Goal: Task Accomplishment & Management: Manage account settings

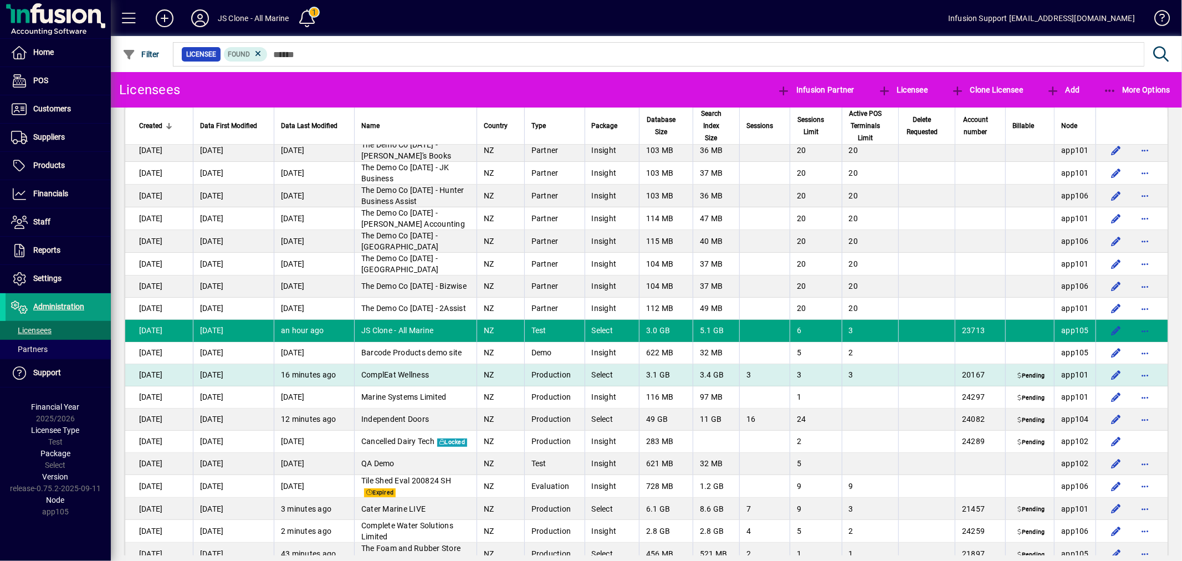
scroll to position [3757, 0]
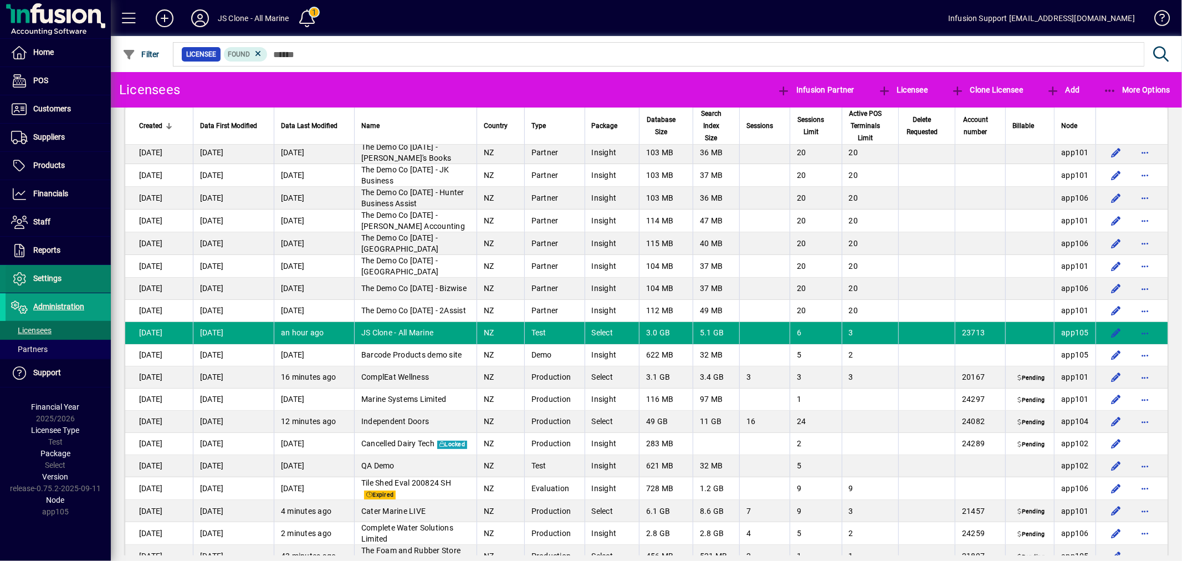
click at [53, 270] on span at bounding box center [58, 279] width 105 height 27
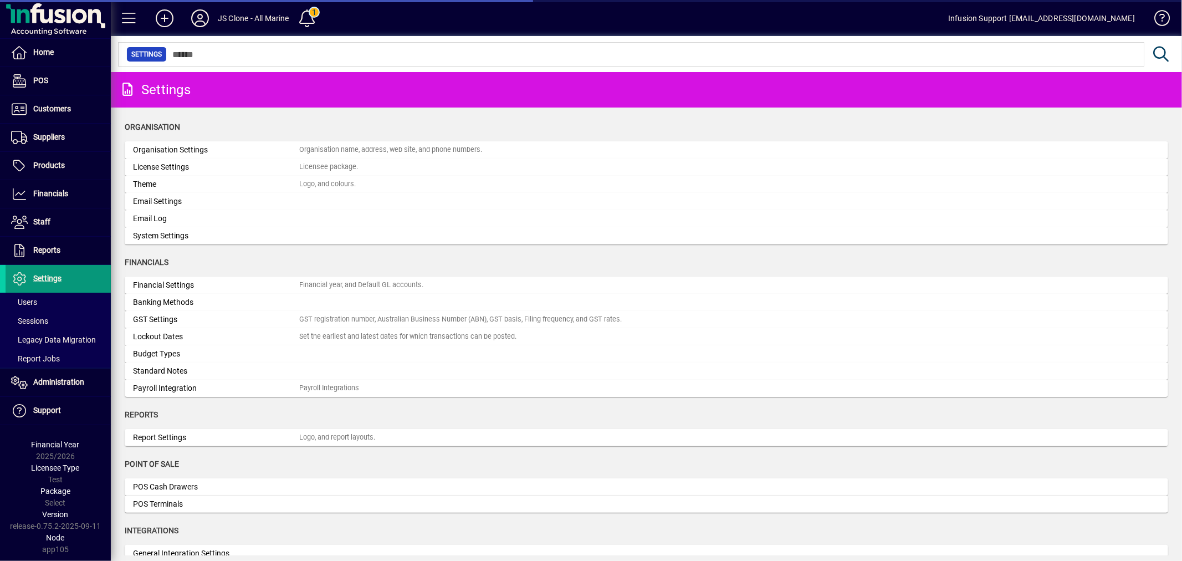
click at [49, 283] on span "Settings" at bounding box center [47, 278] width 28 height 9
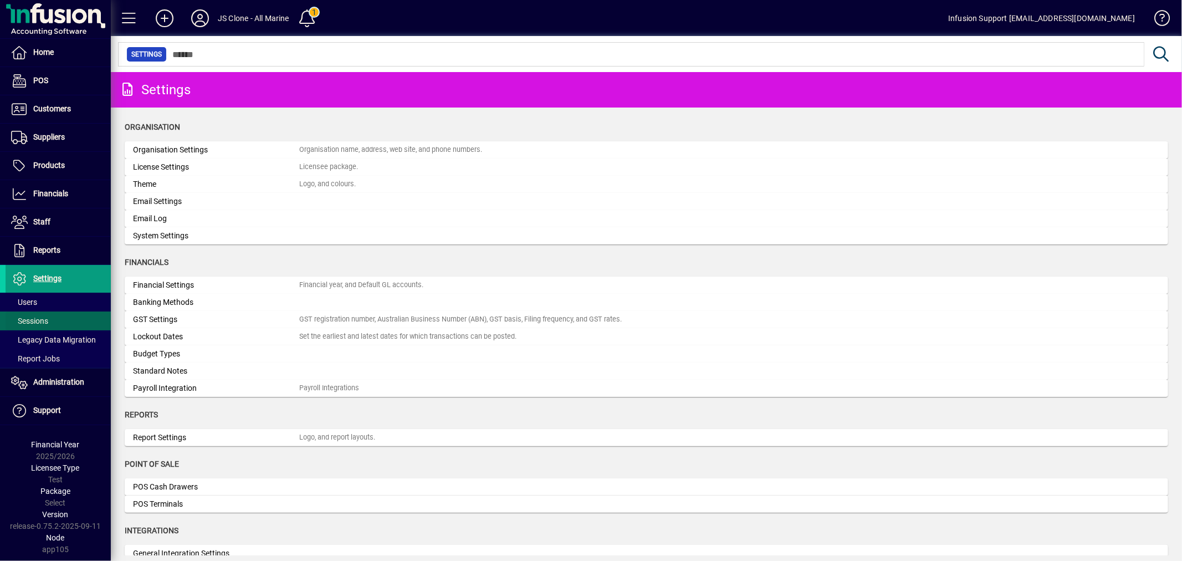
click at [45, 314] on span at bounding box center [58, 321] width 105 height 27
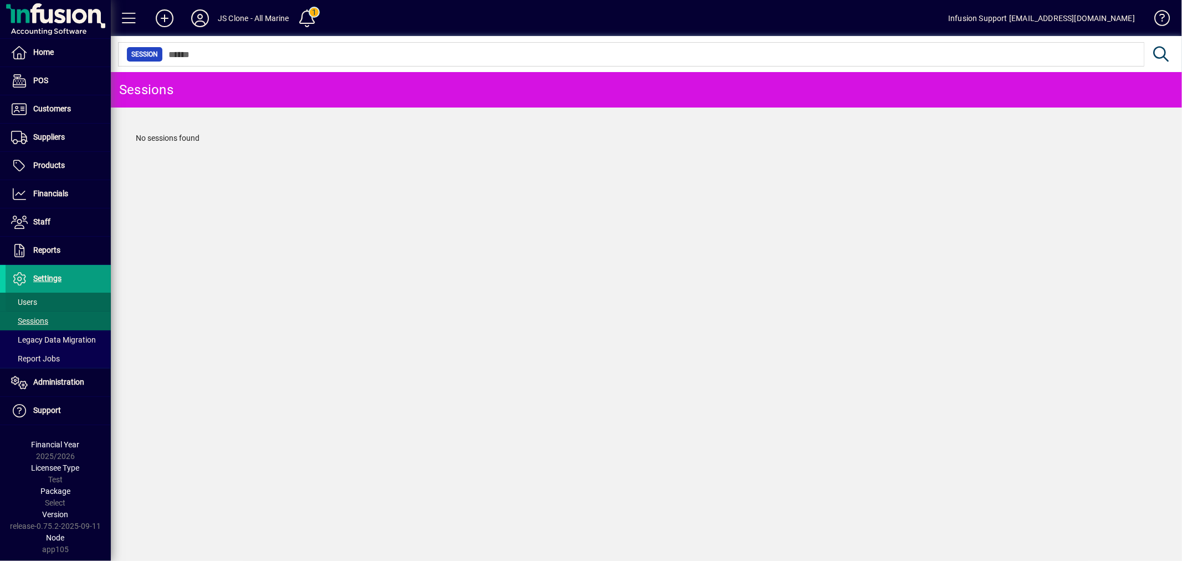
click at [43, 301] on span at bounding box center [58, 302] width 105 height 27
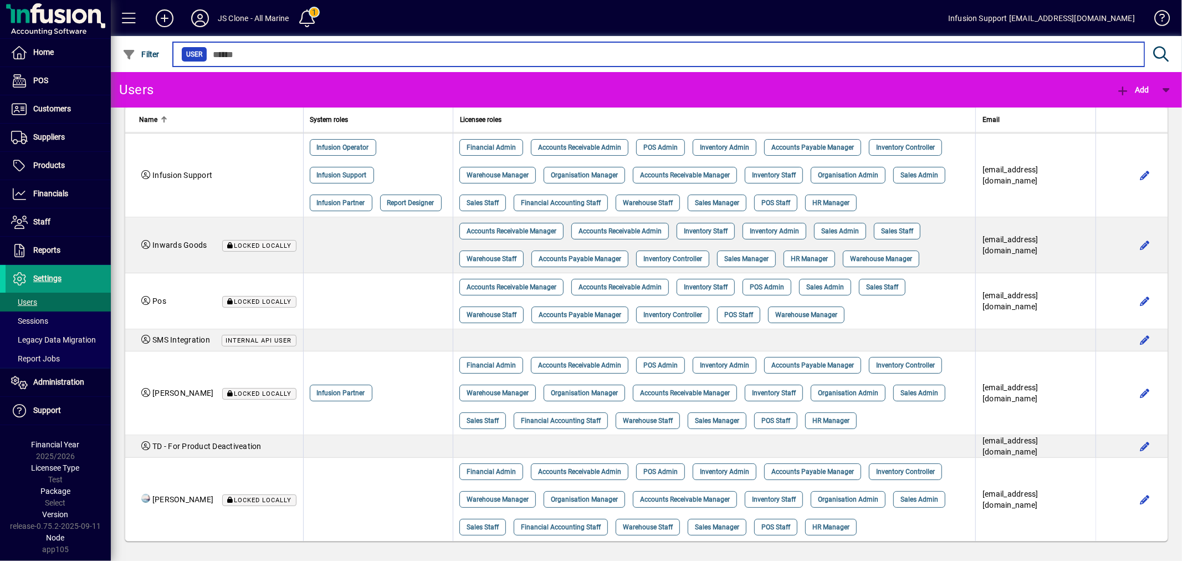
scroll to position [184, 0]
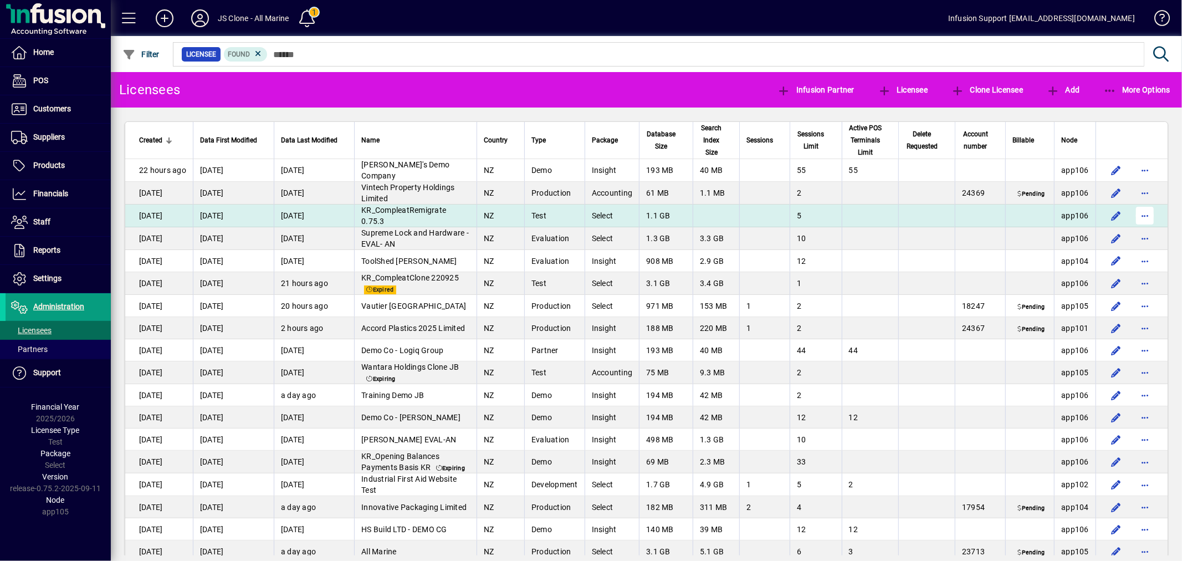
click at [1140, 224] on span "button" at bounding box center [1145, 215] width 27 height 27
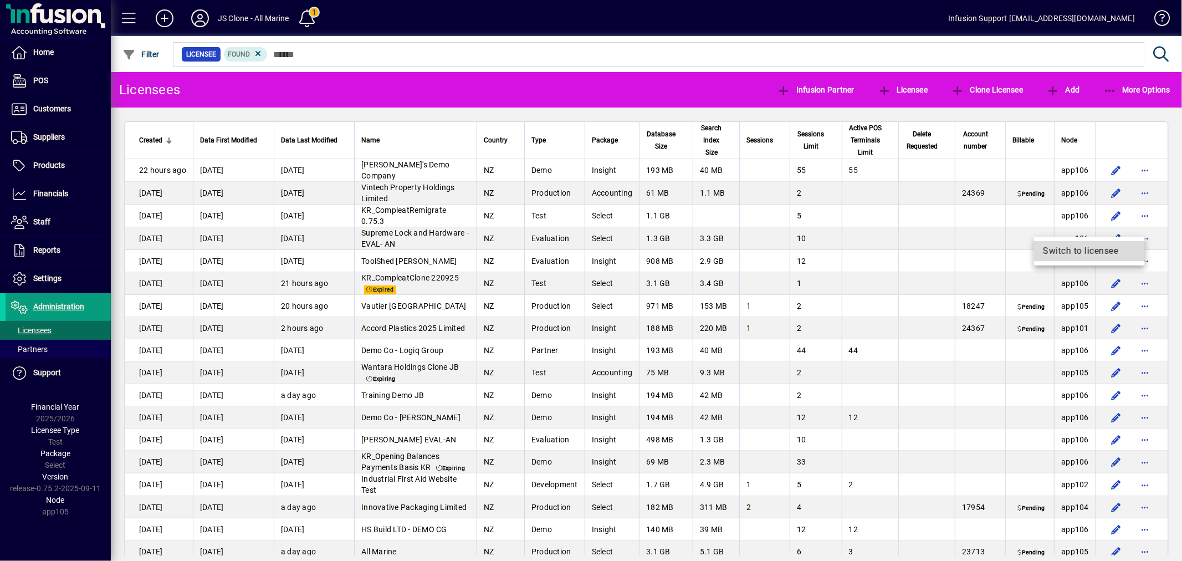
click at [1094, 252] on span "Switch to licensee" at bounding box center [1089, 250] width 93 height 13
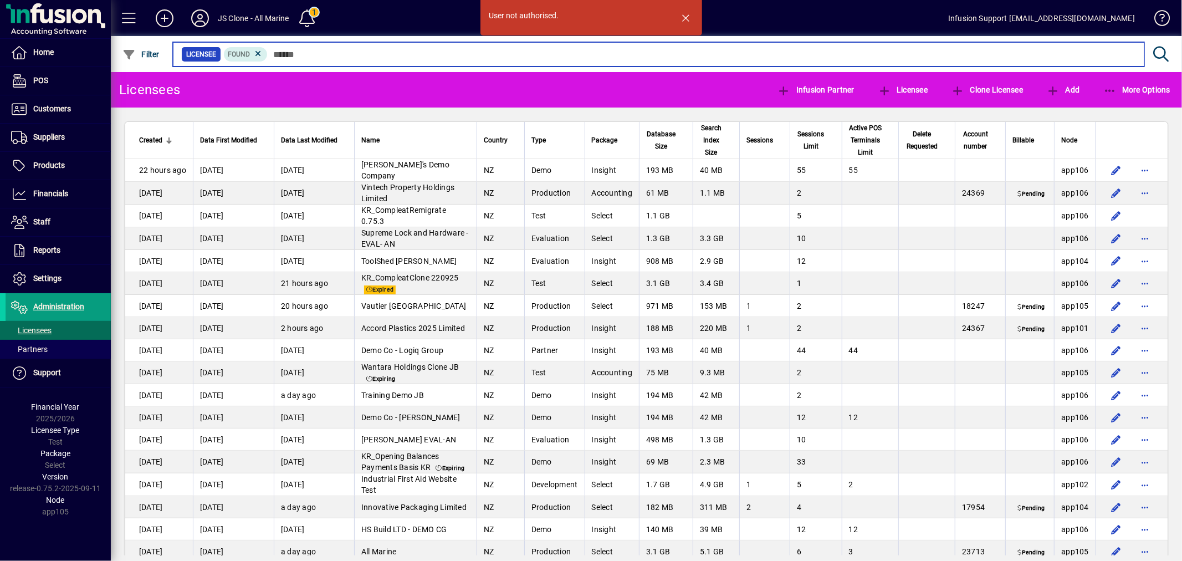
click at [314, 56] on input "text" at bounding box center [702, 55] width 868 height 16
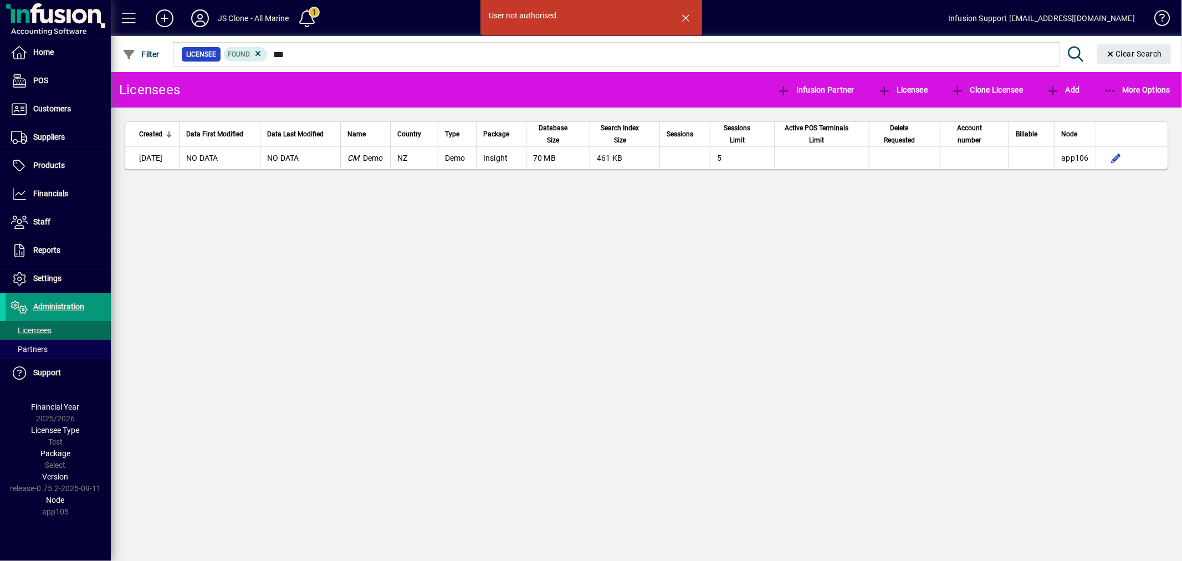
drag, startPoint x: 457, startPoint y: 273, endPoint x: 109, endPoint y: 296, distance: 348.9
click at [446, 274] on div "User not authorised. Licensees Infusion Partner Licensee Clone Licensee Add Mor…" at bounding box center [647, 316] width 1072 height 489
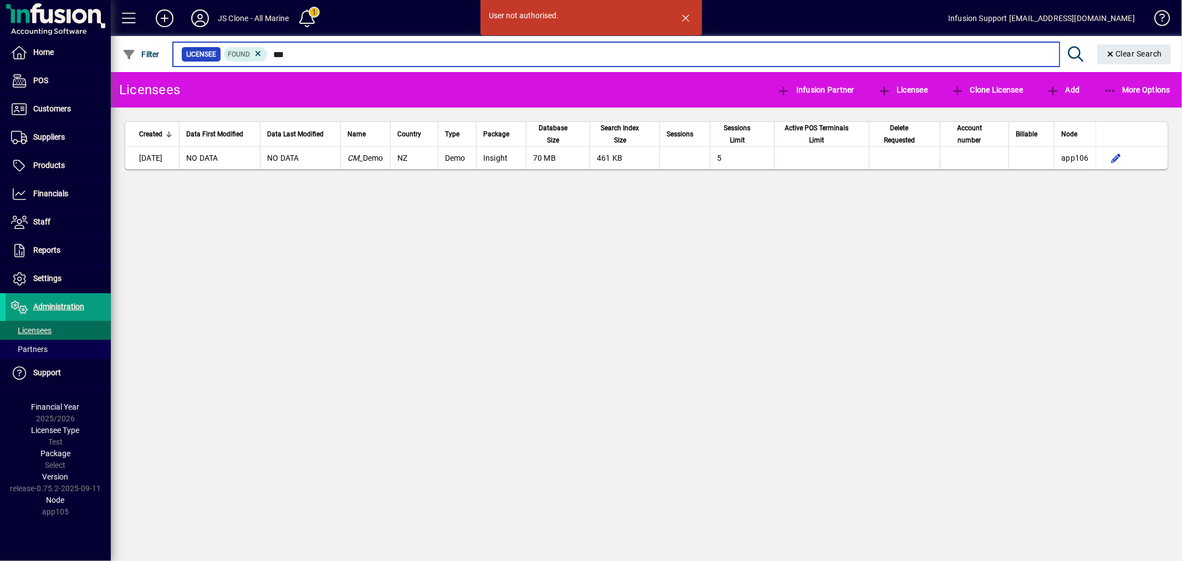
drag, startPoint x: 349, startPoint y: 53, endPoint x: 215, endPoint y: 43, distance: 134.5
click at [216, 44] on mat-form-field "Licensee Found *** Clear Search" at bounding box center [674, 54] width 1006 height 36
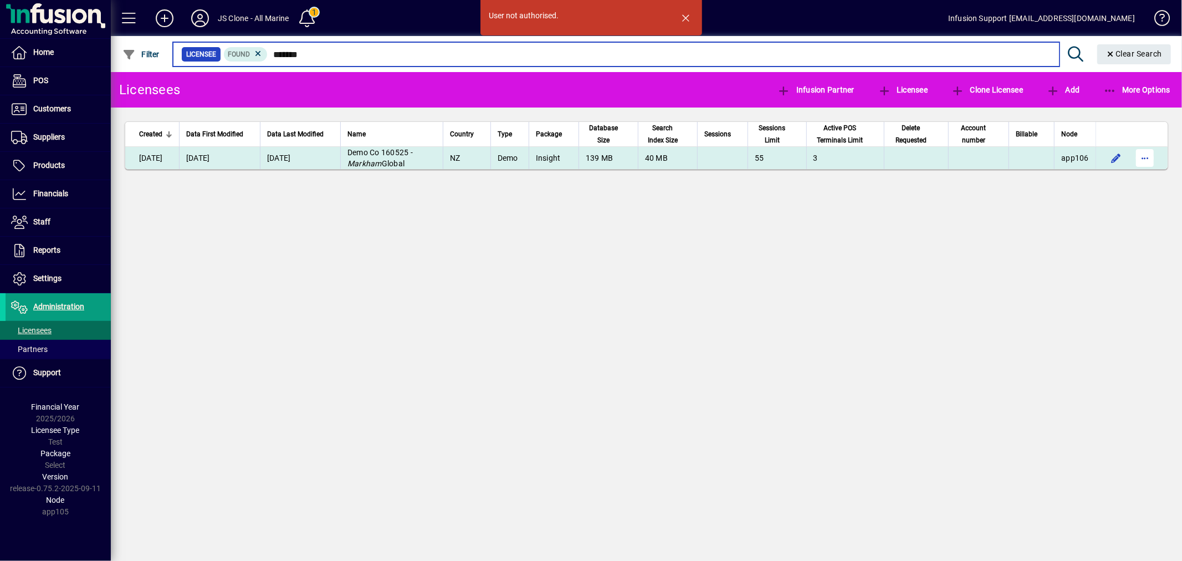
type input "*******"
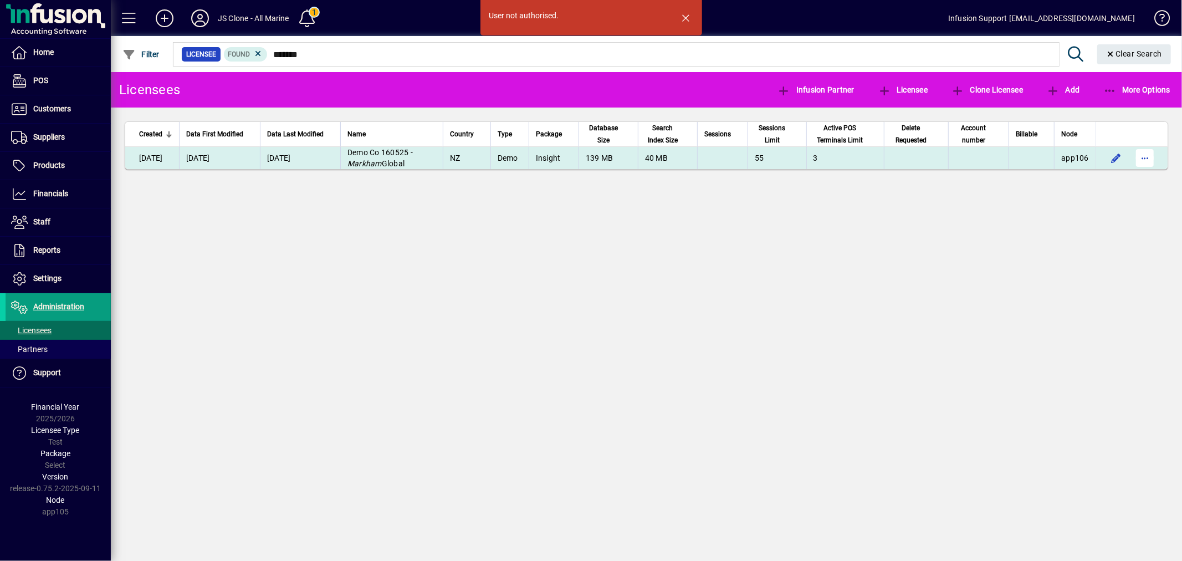
click at [1143, 155] on span "button" at bounding box center [1145, 158] width 27 height 27
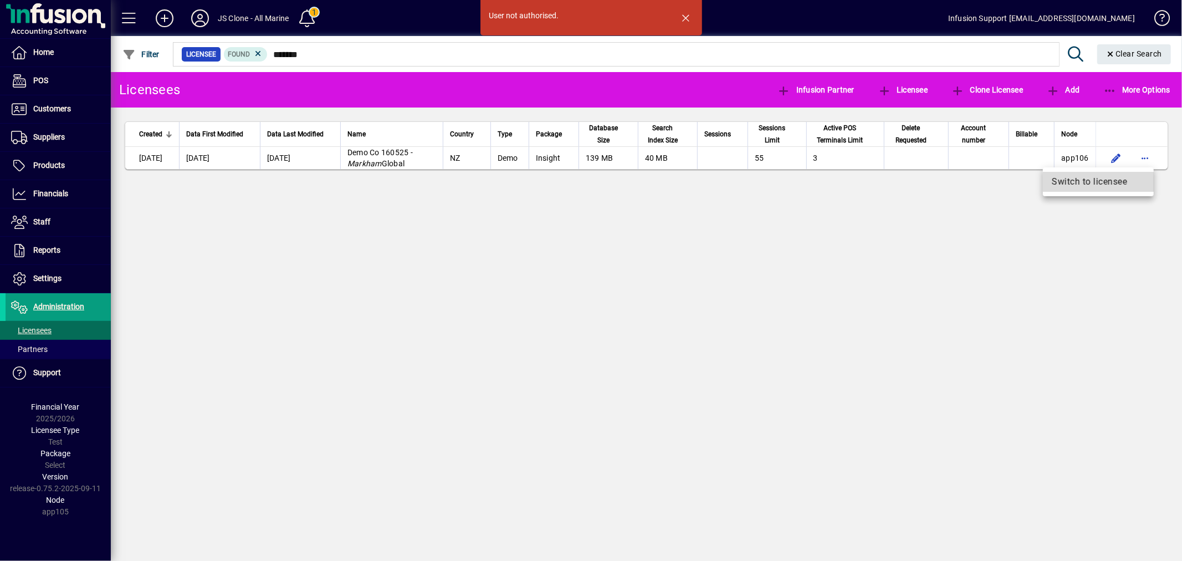
click at [1101, 175] on span "Switch to licensee" at bounding box center [1098, 181] width 93 height 13
